Goal: Transaction & Acquisition: Purchase product/service

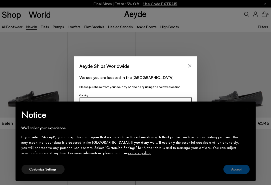
click at [235, 170] on button "Accept" at bounding box center [237, 169] width 26 height 9
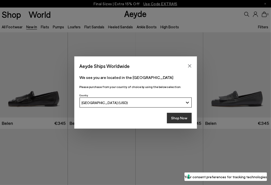
click at [179, 120] on button "Shop Now" at bounding box center [179, 118] width 25 height 11
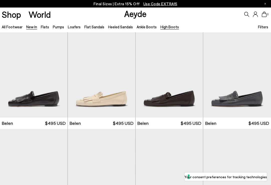
click at [161, 26] on link "High Boots" at bounding box center [170, 27] width 19 height 5
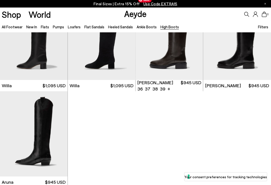
scroll to position [146, 0]
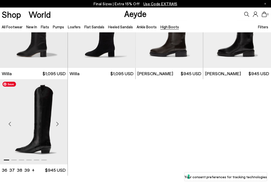
click at [43, 132] on img "1 / 6" at bounding box center [34, 121] width 68 height 85
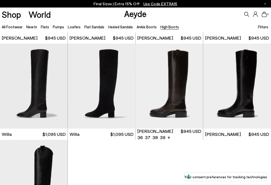
scroll to position [85, 0]
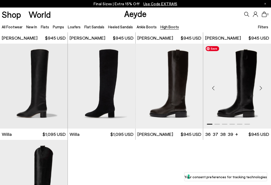
click at [246, 105] on img "1 / 6" at bounding box center [238, 86] width 68 height 85
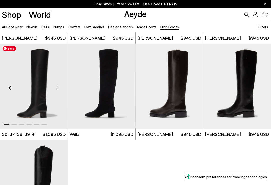
click at [42, 108] on img "1 / 6" at bounding box center [34, 86] width 68 height 85
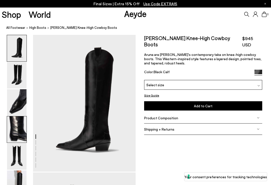
click at [17, 137] on img at bounding box center [17, 129] width 20 height 26
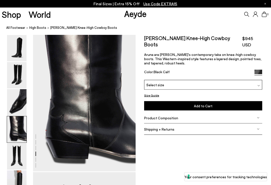
scroll to position [413, 0]
click at [17, 151] on img at bounding box center [17, 156] width 20 height 26
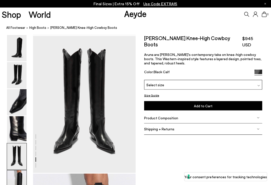
scroll to position [551, 0]
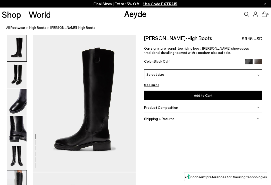
click at [21, 178] on img at bounding box center [17, 183] width 20 height 26
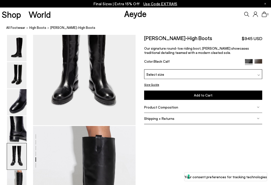
scroll to position [597, 0]
